Goal: Task Accomplishment & Management: Complete application form

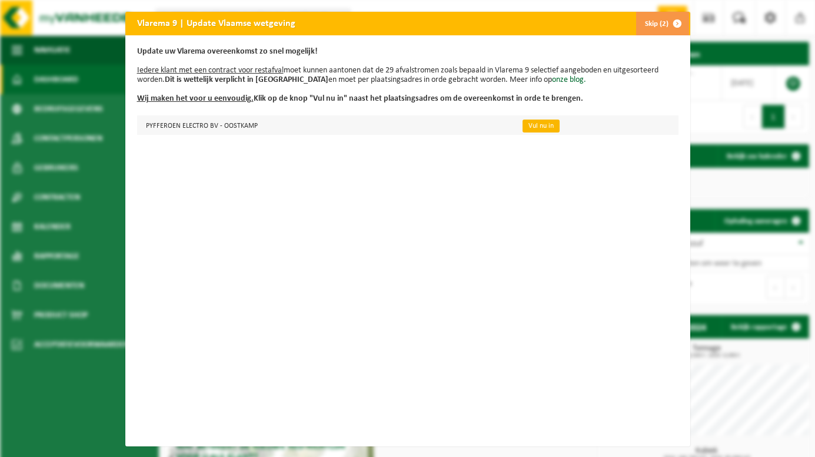
click at [526, 126] on link "Vul nu in" at bounding box center [541, 125] width 37 height 13
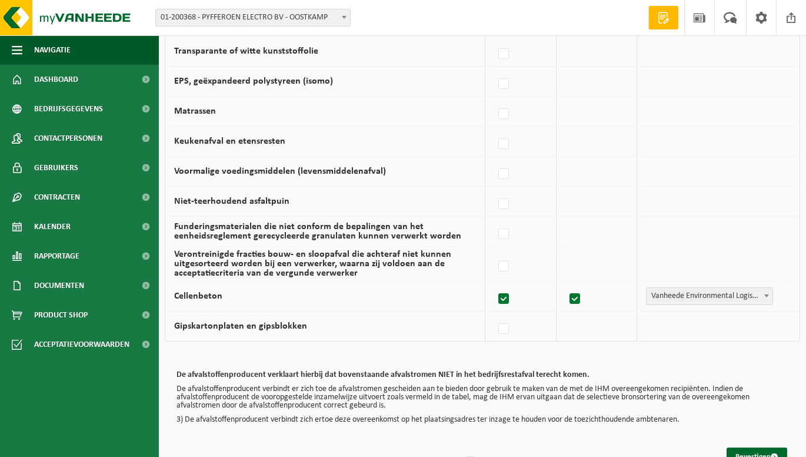
scroll to position [785, 0]
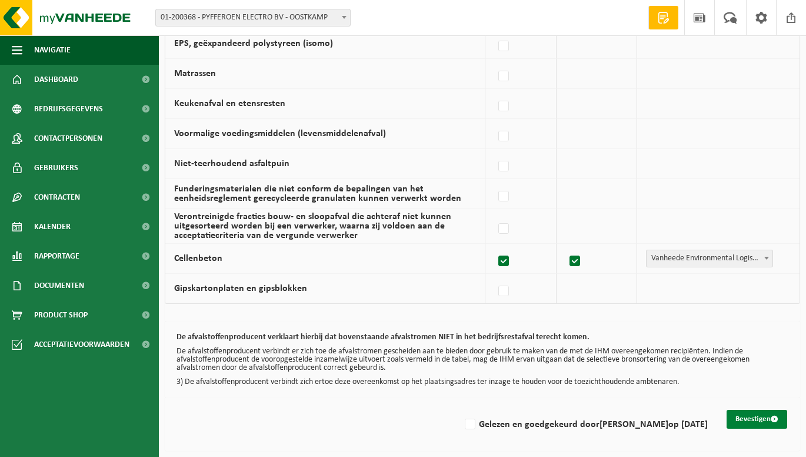
click at [752, 420] on button "Bevestigen" at bounding box center [757, 419] width 61 height 19
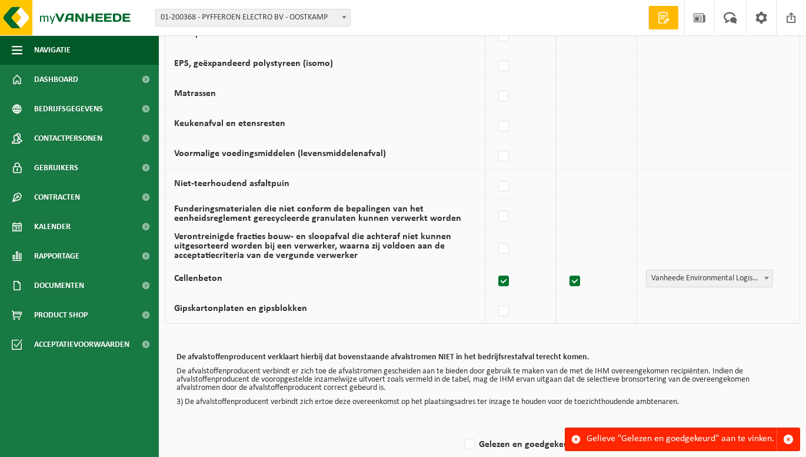
scroll to position [785, 0]
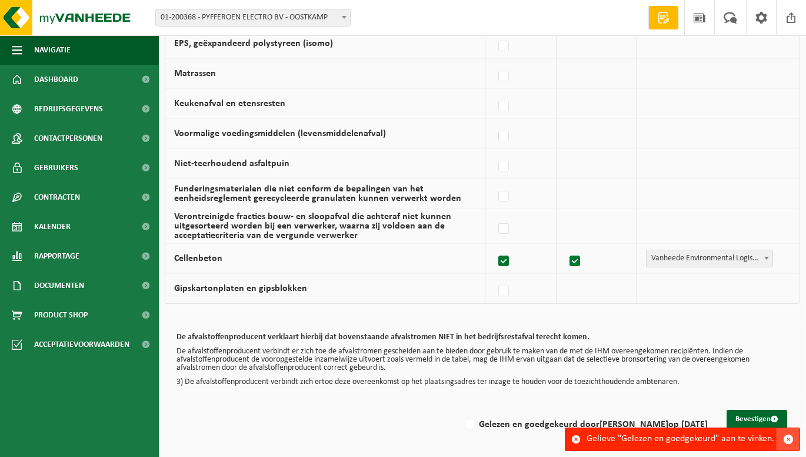
click at [791, 436] on span "button" at bounding box center [788, 439] width 11 height 11
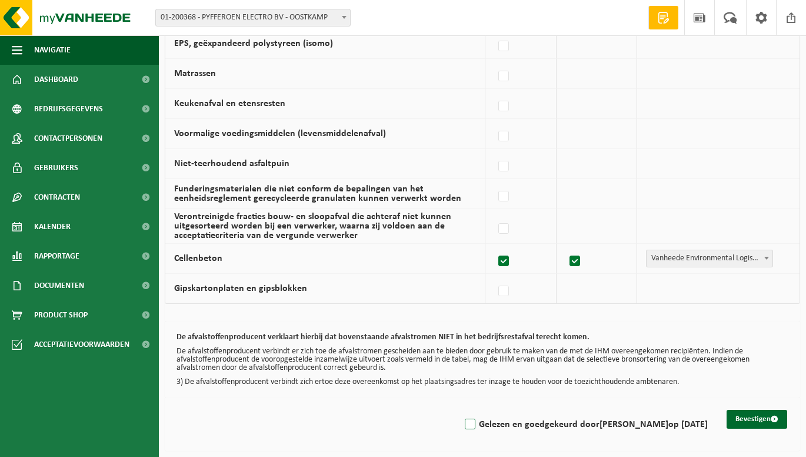
click at [463, 423] on label "Gelezen en goedgekeurd door [PERSON_NAME] op [DATE]" at bounding box center [585, 425] width 245 height 18
click at [460, 410] on input "Gelezen en goedgekeurd door [PERSON_NAME] op [DATE]" at bounding box center [460, 409] width 1 height 1
checkbox input "true"
click at [736, 417] on button "Bevestigen" at bounding box center [757, 419] width 61 height 19
